Goal: Transaction & Acquisition: Purchase product/service

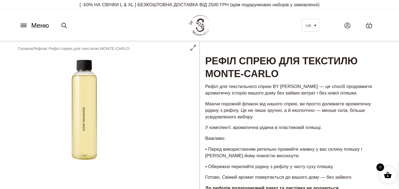
click at [26, 24] on icon at bounding box center [23, 26] width 9 height 6
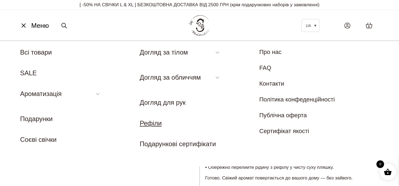
click at [158, 123] on link "Рефіли" at bounding box center [151, 122] width 22 height 7
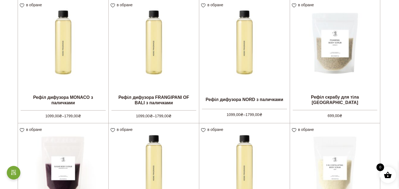
scroll to position [163, 0]
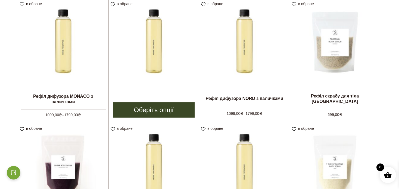
click at [144, 61] on img at bounding box center [154, 43] width 91 height 91
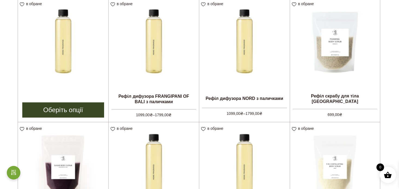
click at [70, 51] on img at bounding box center [63, 43] width 91 height 91
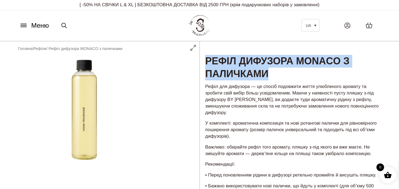
drag, startPoint x: 285, startPoint y: 78, endPoint x: 208, endPoint y: 61, distance: 78.3
click at [208, 61] on h1 "Рефіл дифузора MONACO з паличками" at bounding box center [293, 61] width 186 height 40
copy h1 "Рефіл дифузора MONACO з паличками"
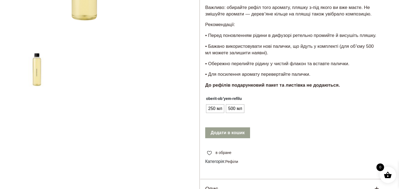
scroll to position [163, 0]
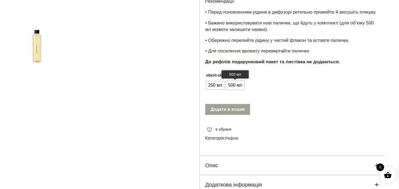
click at [230, 86] on span "500 мл" at bounding box center [235, 85] width 17 height 9
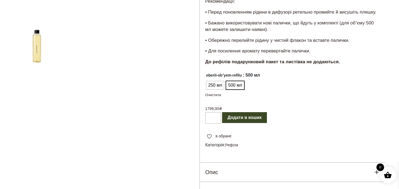
click at [154, 91] on div at bounding box center [107, 49] width 186 height 343
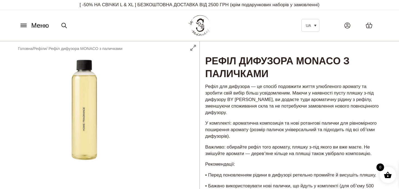
scroll to position [0, 0]
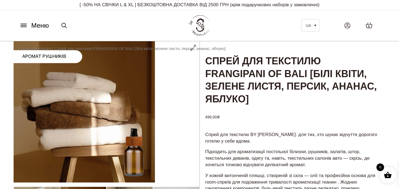
click at [29, 26] on button "Меню" at bounding box center [34, 25] width 33 height 10
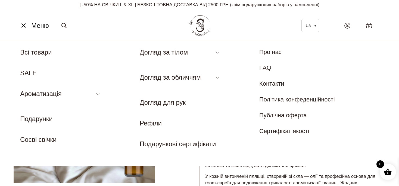
click at [40, 165] on nav "Меню UA Всі товари SALE Ароматизація Аромадифузор Спрей для текстилю Ароматичні…" at bounding box center [199, 103] width 399 height 125
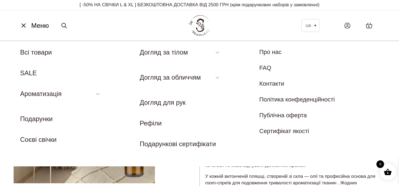
click at [170, 154] on div "Догляд за тілом Магнієва сіль для ванни Скраб Лосьйон для тіла Гель для душу Рі…" at bounding box center [200, 103] width 120 height 112
